Goal: Communication & Community: Answer question/provide support

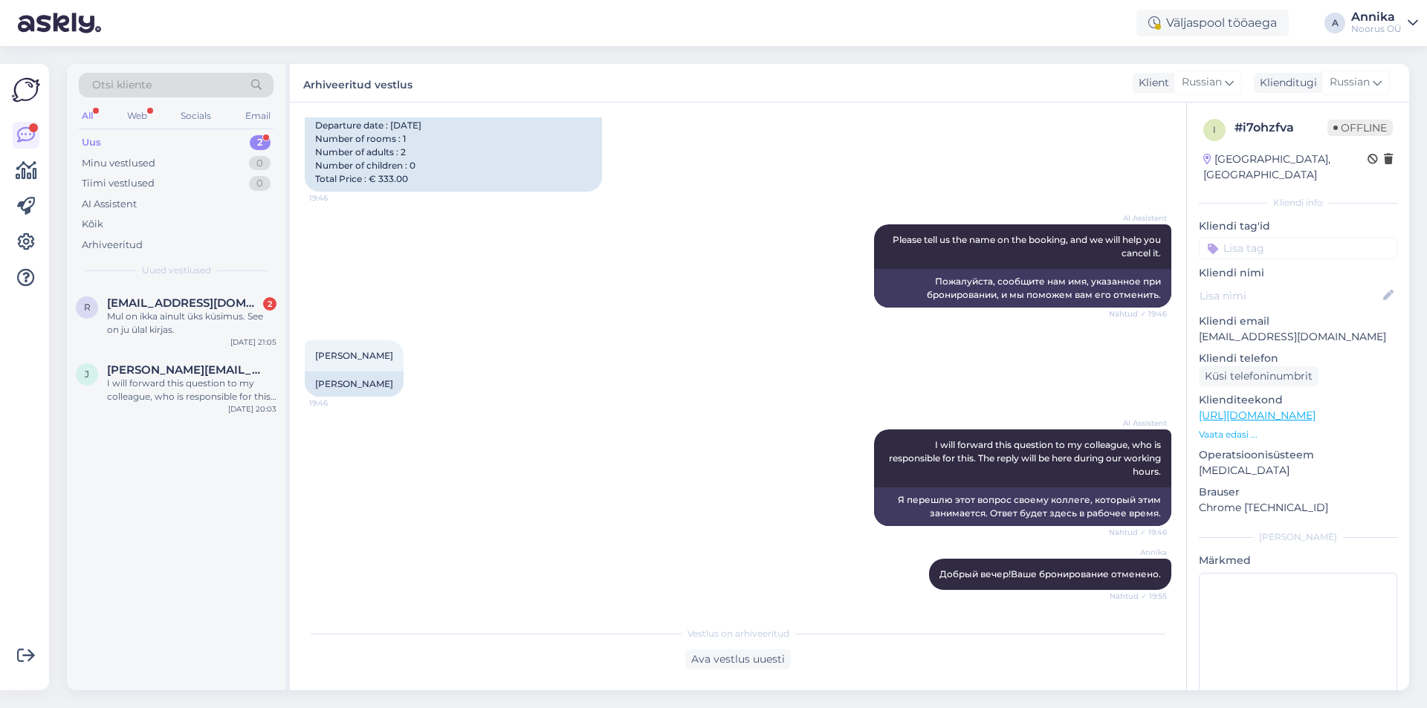
scroll to position [250, 0]
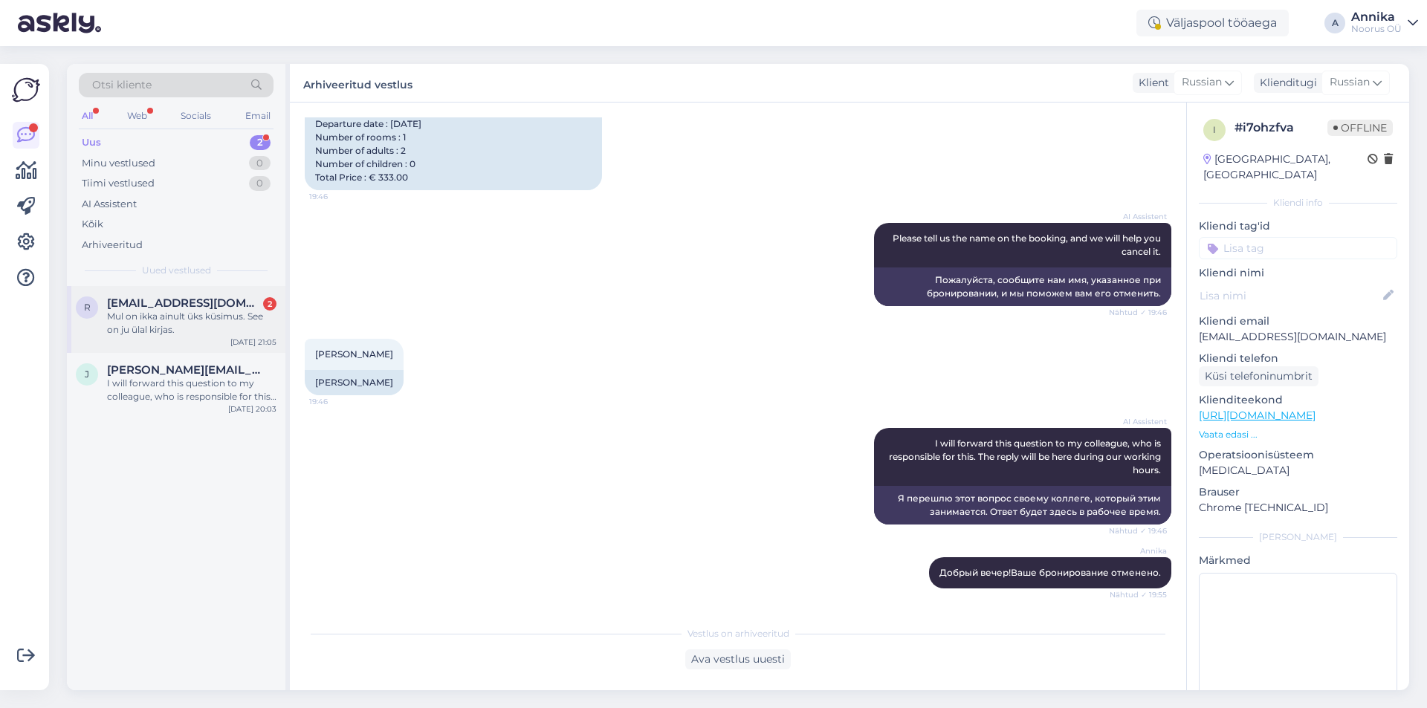
click at [233, 289] on div "r [EMAIL_ADDRESS][DOMAIN_NAME] 2 Mul on ikka ainult üks küsimus. See on ju ülal…" at bounding box center [176, 319] width 219 height 67
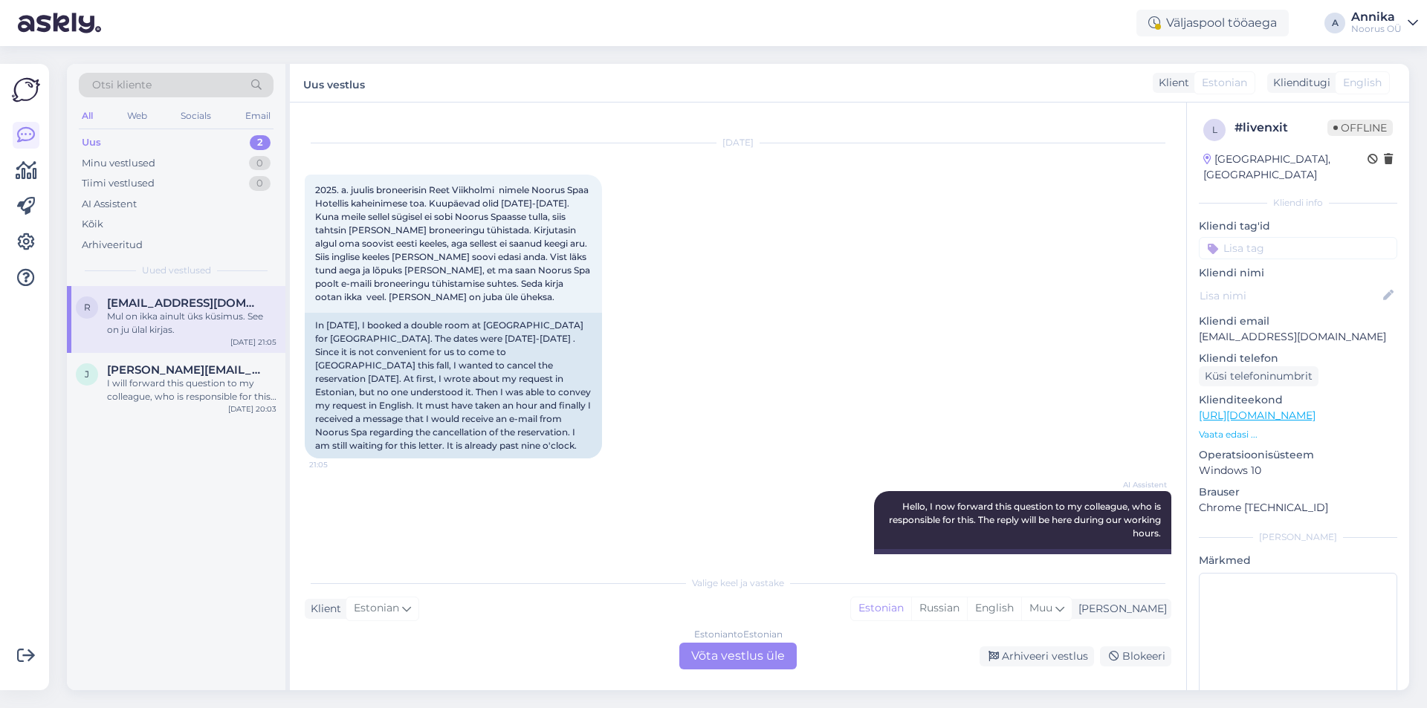
scroll to position [12, 0]
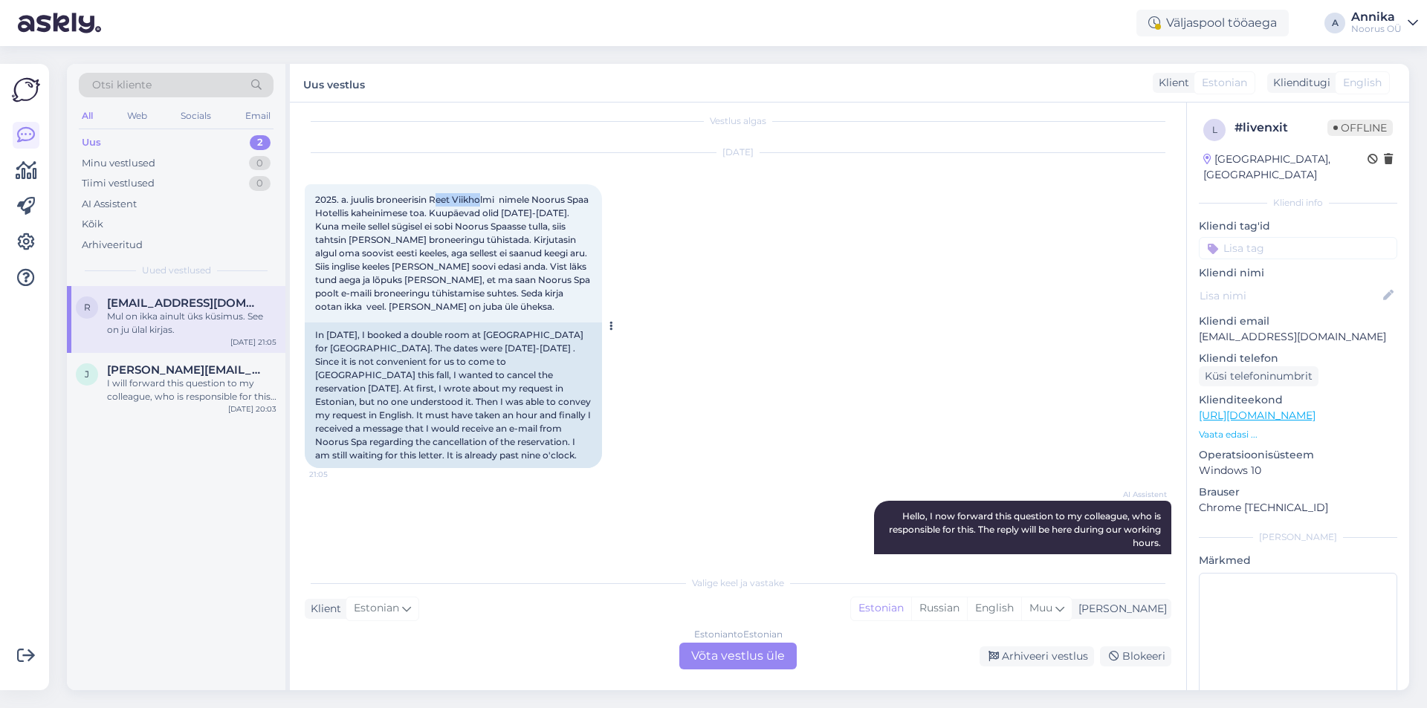
drag, startPoint x: 436, startPoint y: 196, endPoint x: 483, endPoint y: 202, distance: 47.2
click at [483, 202] on span "2025. a. juulis broneerisin Reet Viikholmi nimele Noorus Spaa Hotellis kaheinim…" at bounding box center [453, 253] width 277 height 118
drag, startPoint x: 431, startPoint y: 201, endPoint x: 495, endPoint y: 197, distance: 64.1
click at [495, 197] on span "2025. a. juulis broneerisin Reet Viikholmi nimele Noorus Spaa Hotellis kaheinim…" at bounding box center [453, 253] width 277 height 118
drag, startPoint x: 499, startPoint y: 201, endPoint x: 433, endPoint y: 202, distance: 66.9
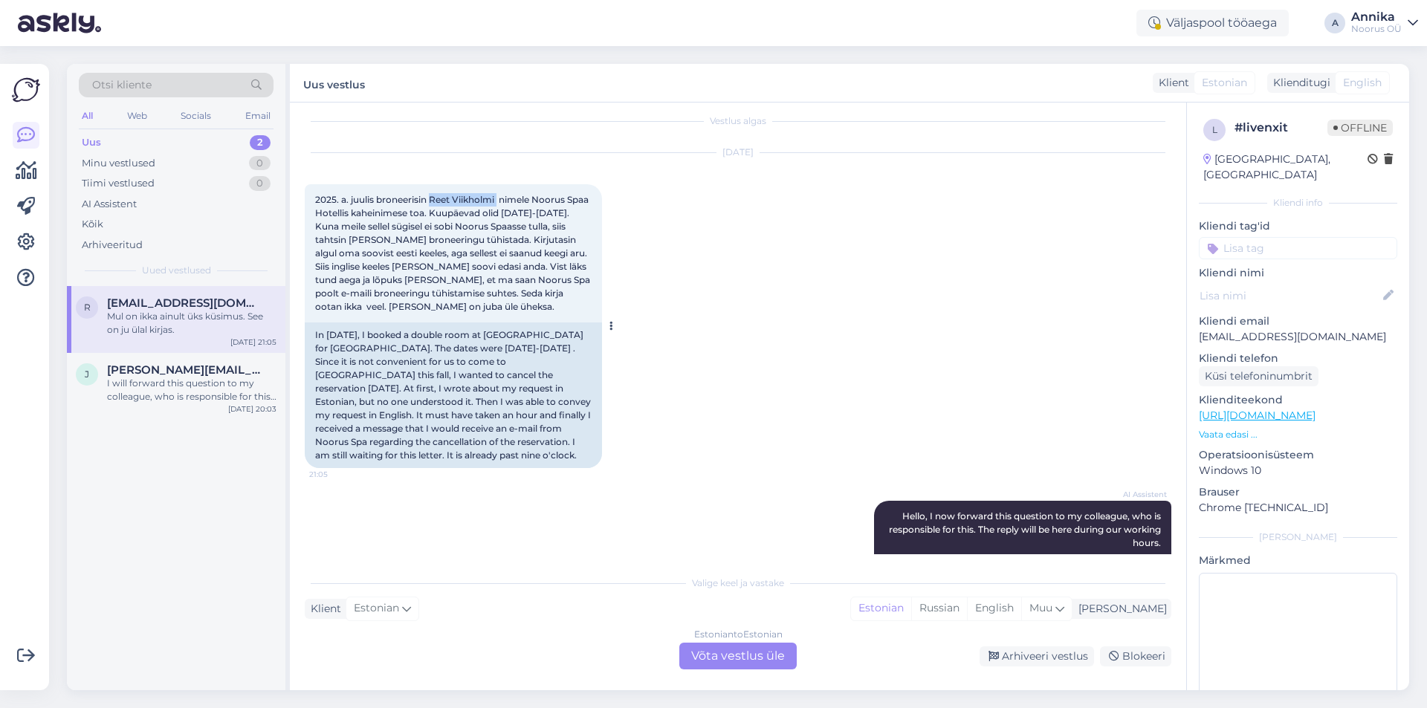
click at [433, 202] on span "2025. a. juulis broneerisin Reet Viikholmi nimele Noorus Spaa Hotellis kaheinim…" at bounding box center [453, 253] width 277 height 118
copy span "[PERSON_NAME]"
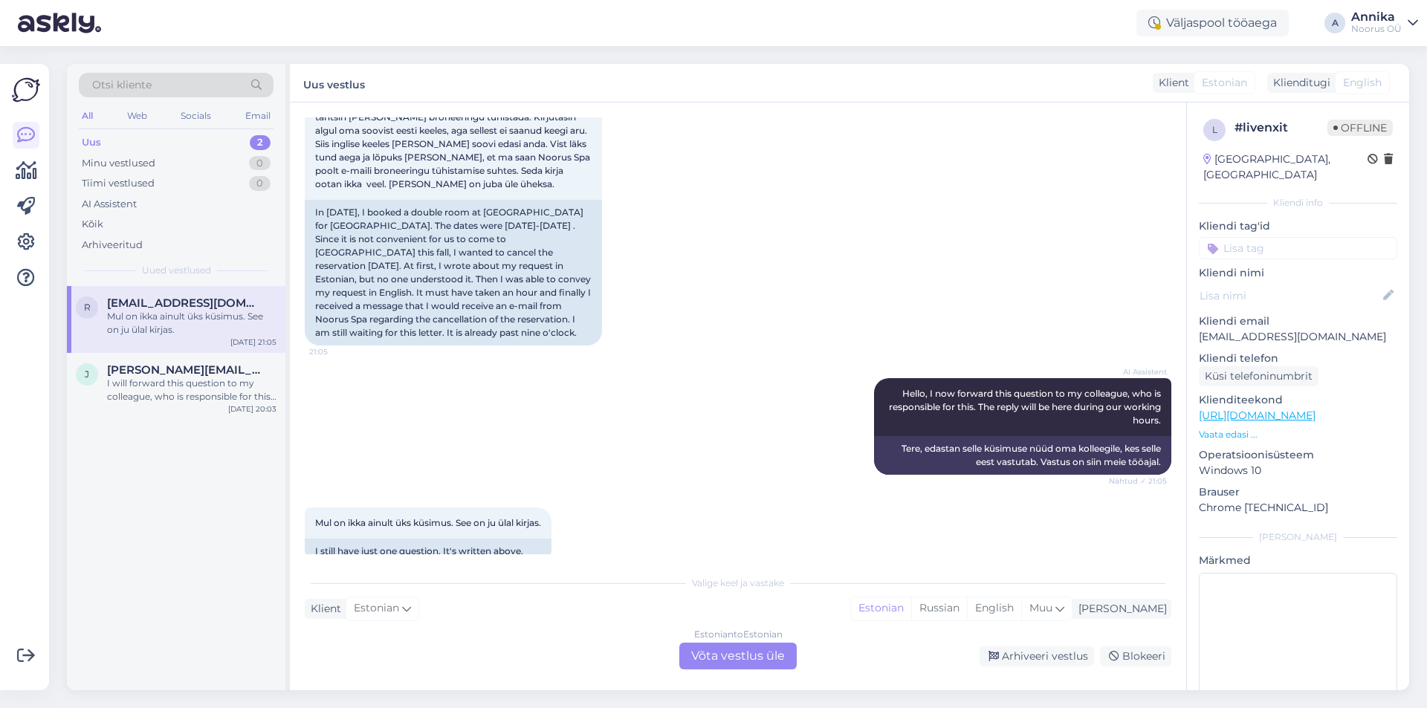
scroll to position [161, 0]
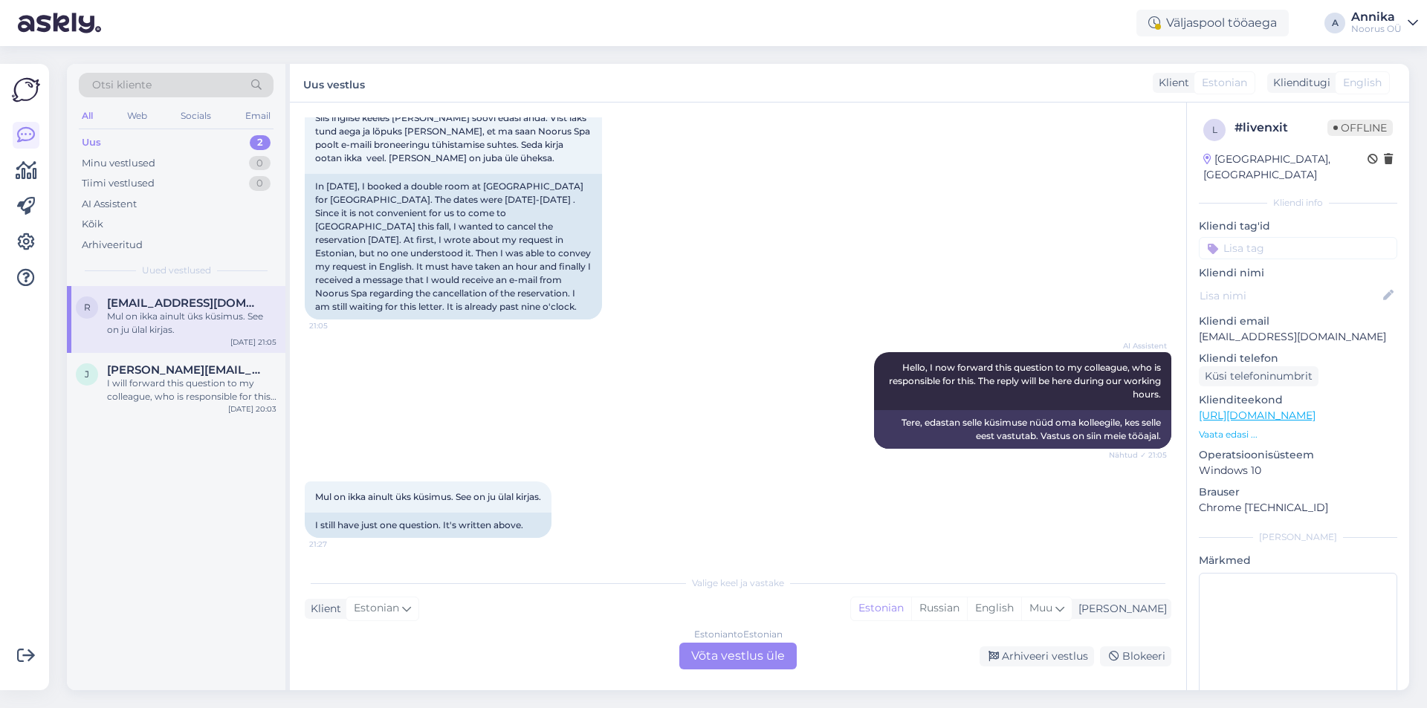
click at [725, 664] on div "Estonian to Estonian Võta vestlus üle" at bounding box center [737, 656] width 117 height 27
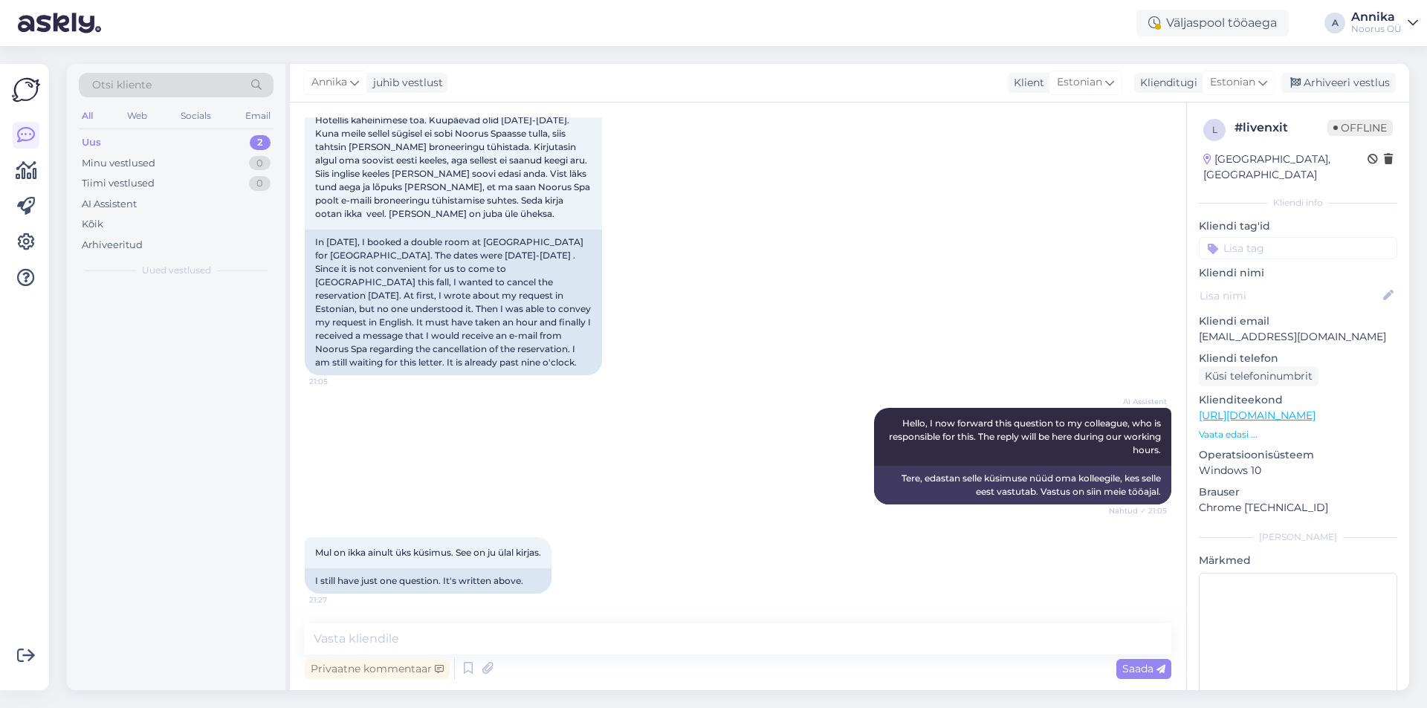
scroll to position [105, 0]
click at [627, 643] on textarea at bounding box center [738, 639] width 867 height 31
type textarea "Tere,Reet"
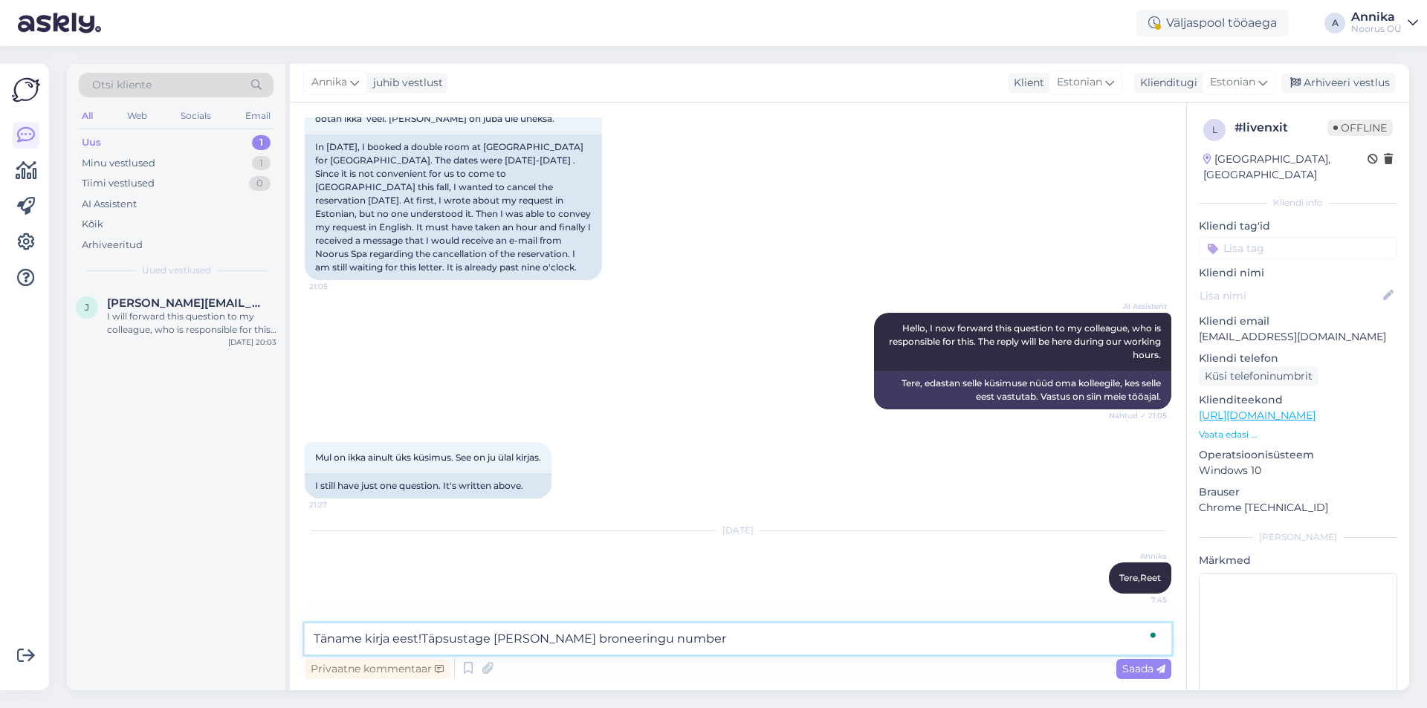
type textarea "Täname kirja eest!Täpsustage palun teie broneeringu number."
